Goal: Transaction & Acquisition: Purchase product/service

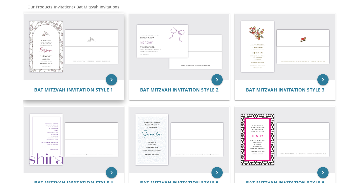
scroll to position [113, 0]
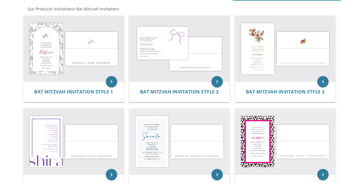
click at [17, 103] on body "My Cart Total: View Cart Item(s) Submit My Cart Total: View Cart Item(s) Login …" at bounding box center [181, 146] width 363 height 519
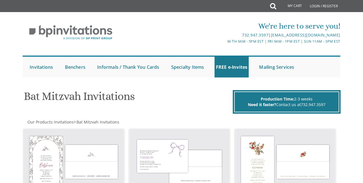
scroll to position [30, 0]
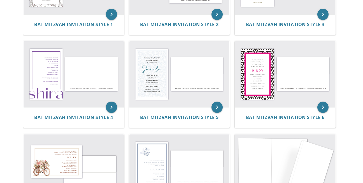
scroll to position [177, 0]
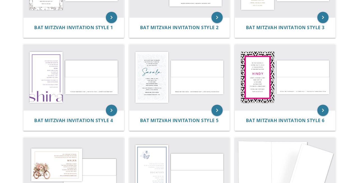
click at [356, 150] on body "My Cart Total: View Cart Item(s) Submit My Cart Total: View Cart Item(s) Login …" at bounding box center [181, 82] width 363 height 519
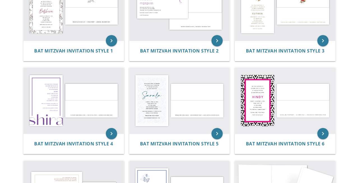
scroll to position [153, 0]
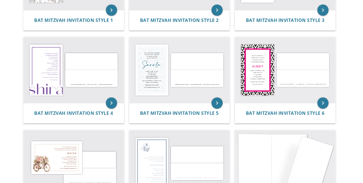
scroll to position [185, 0]
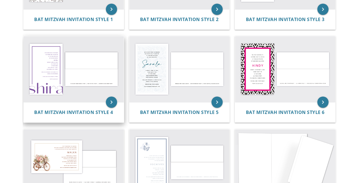
click at [78, 73] on img at bounding box center [74, 69] width 100 height 66
click at [116, 105] on icon "keyboard_arrow_right" at bounding box center [111, 101] width 11 height 11
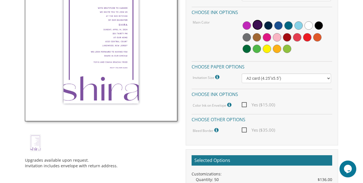
scroll to position [177, 0]
